Goal: Information Seeking & Learning: Learn about a topic

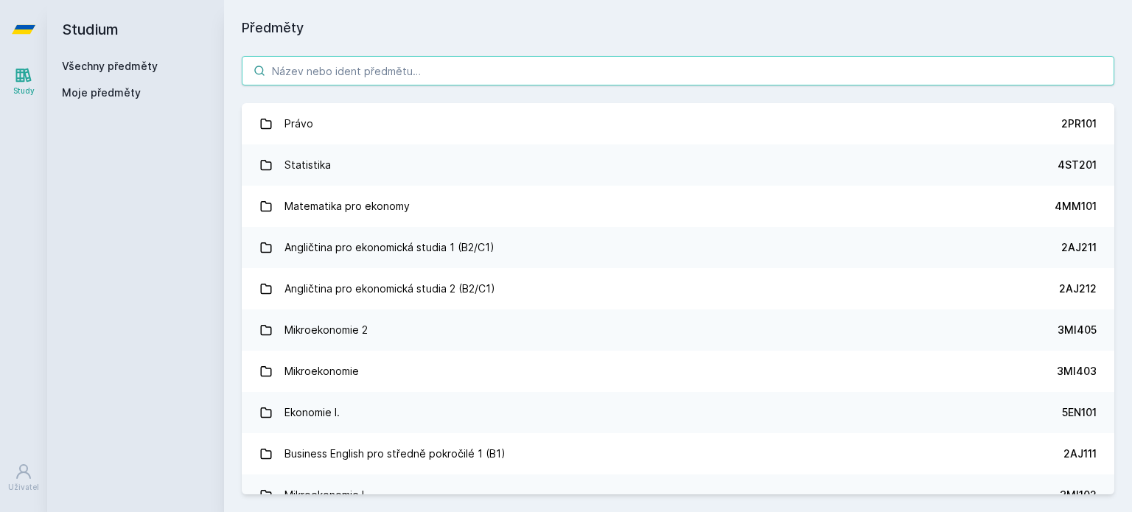
click at [672, 71] on input "search" at bounding box center [678, 70] width 873 height 29
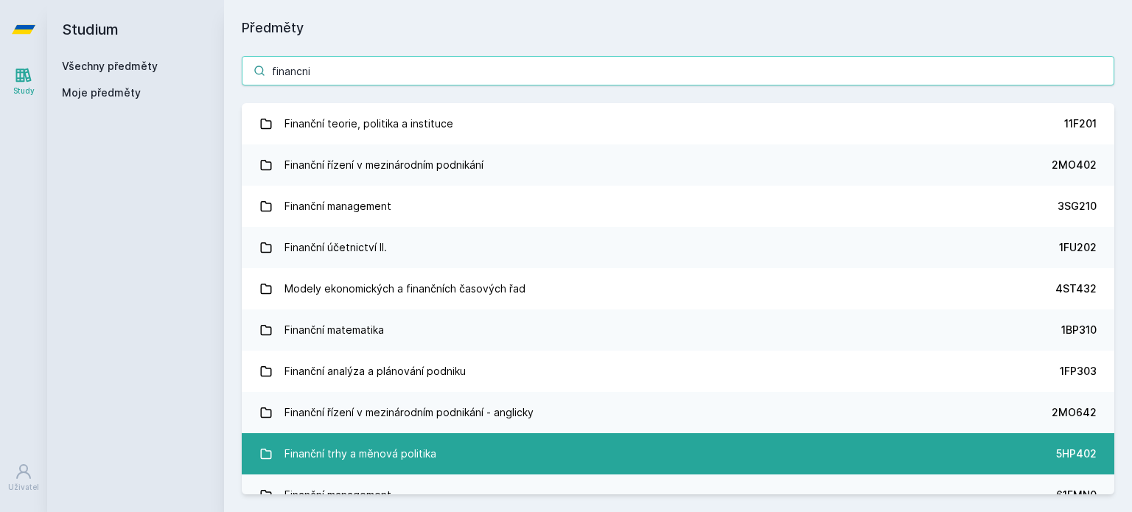
type input "financni"
click at [497, 444] on link "Finanční trhy a měnová politika 5HP402" at bounding box center [678, 453] width 873 height 41
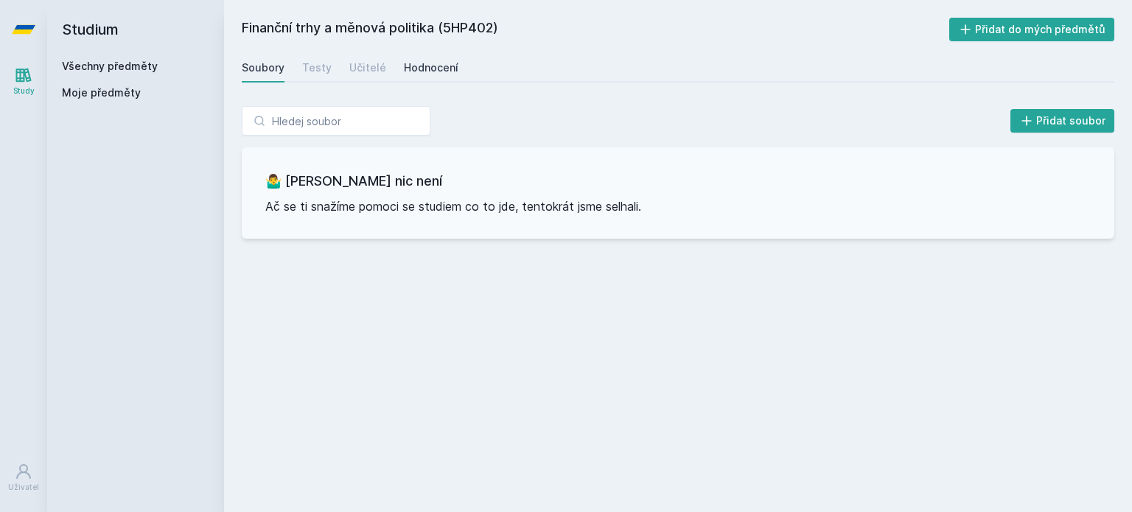
click at [416, 58] on link "Hodnocení" at bounding box center [431, 67] width 55 height 29
click at [366, 66] on div "Učitelé" at bounding box center [367, 67] width 37 height 15
